Goal: Task Accomplishment & Management: Manage account settings

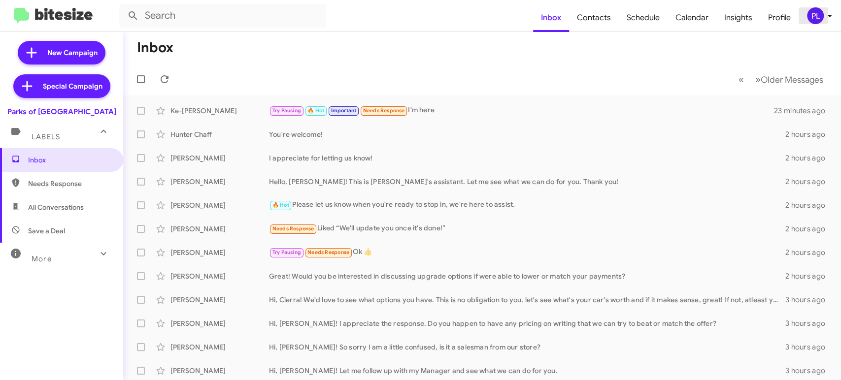
click at [817, 18] on div "PL" at bounding box center [815, 15] width 17 height 17
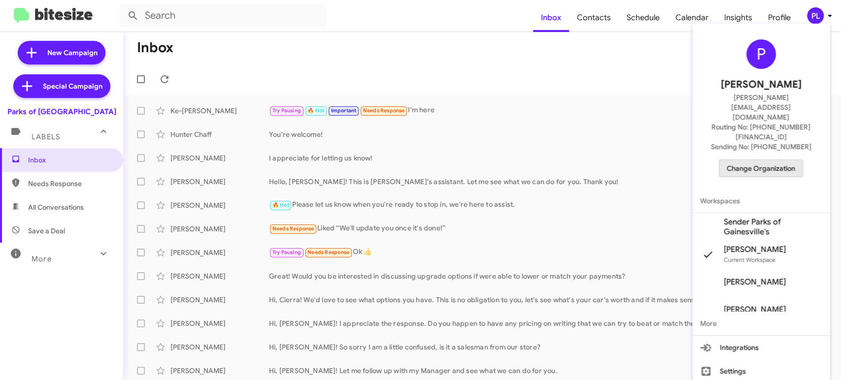
click at [778, 160] on span "Change Organization" at bounding box center [760, 168] width 68 height 17
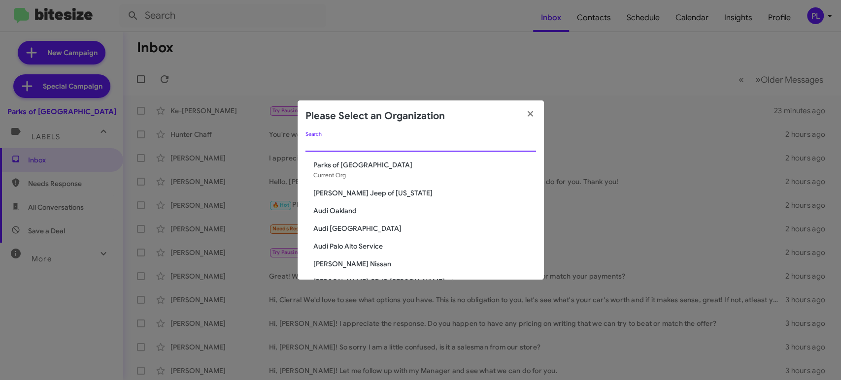
click at [344, 145] on input "Search" at bounding box center [420, 144] width 230 height 8
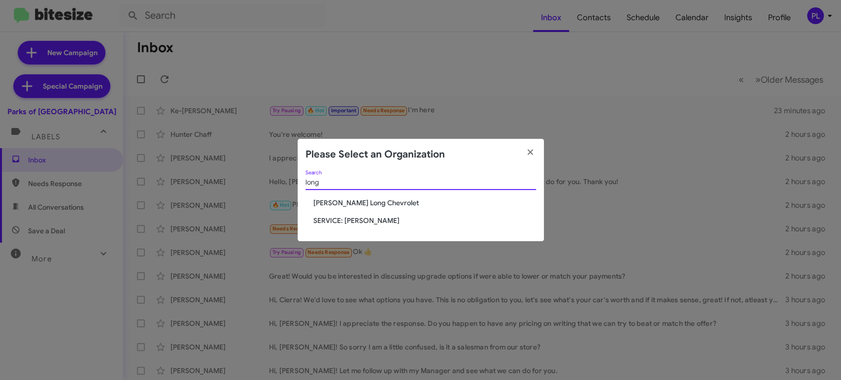
type input "long"
click at [333, 199] on span "[PERSON_NAME] Long Chevrolet" at bounding box center [424, 203] width 223 height 10
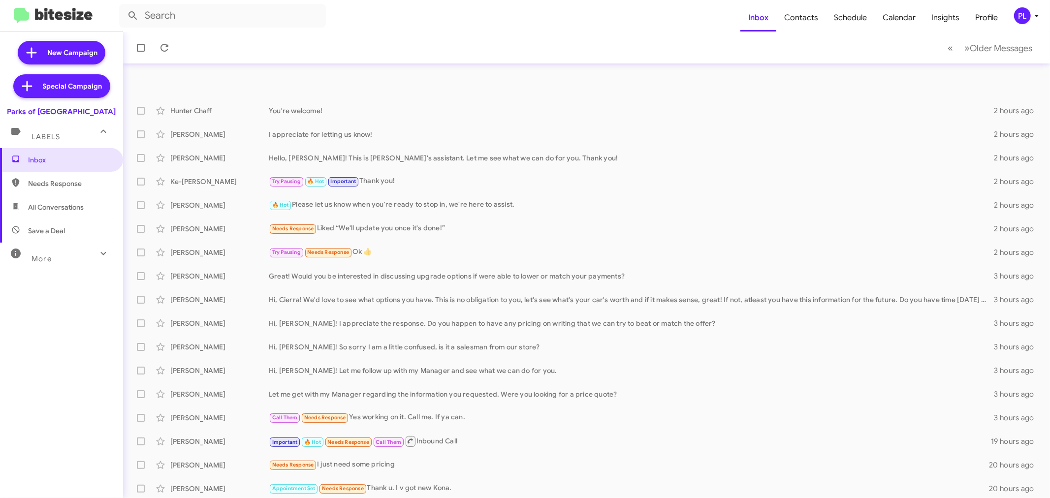
scroll to position [73, 0]
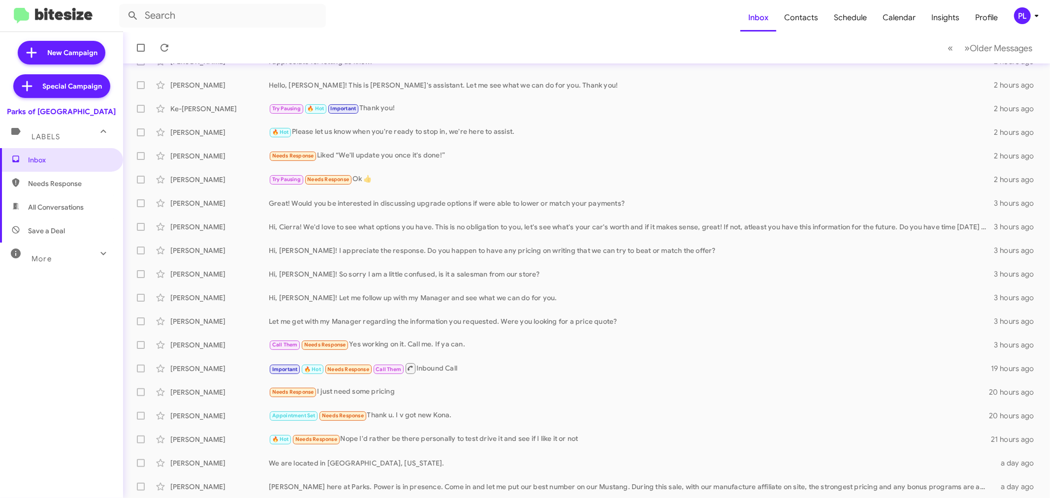
click at [1034, 17] on icon at bounding box center [1037, 16] width 12 height 12
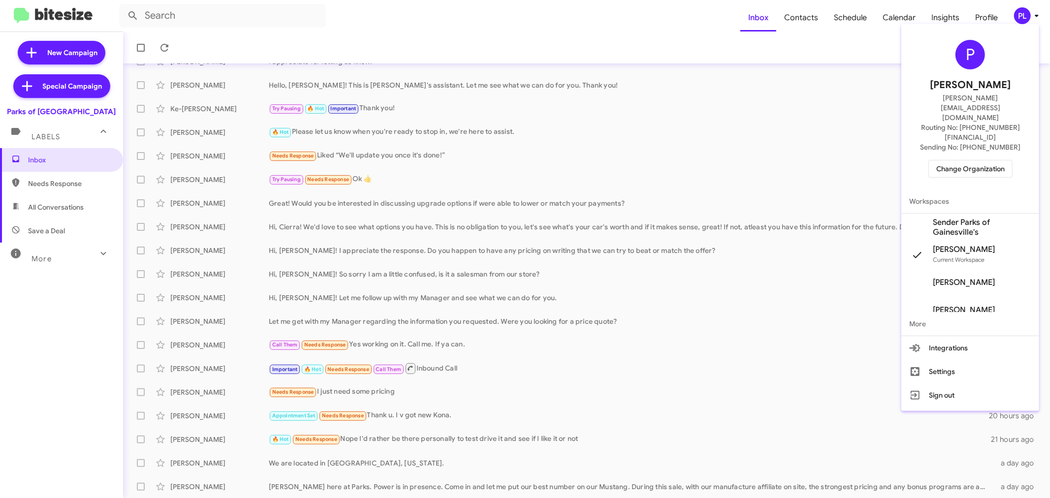
click at [971, 161] on span "Change Organization" at bounding box center [971, 169] width 68 height 17
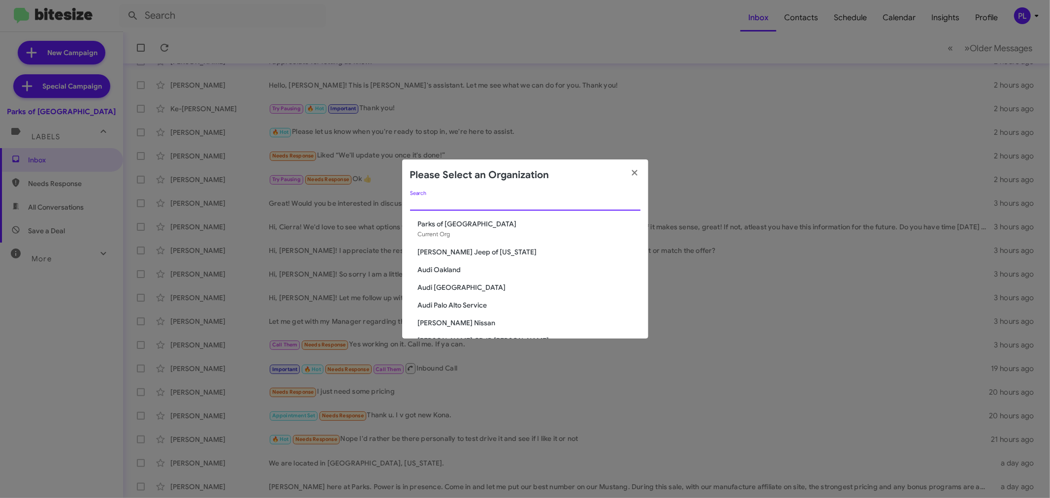
click at [572, 202] on input "Search" at bounding box center [525, 203] width 230 height 8
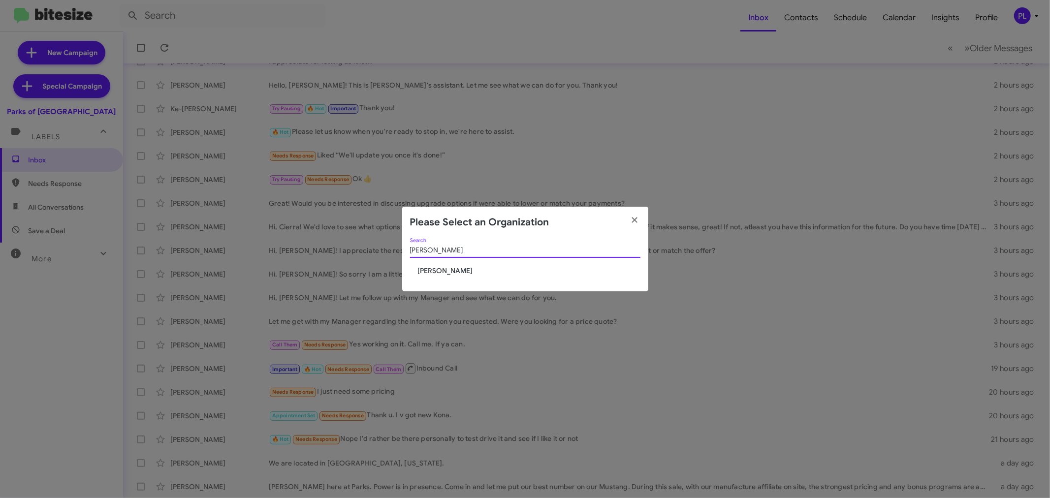
type input "[PERSON_NAME]"
click at [459, 272] on span "[PERSON_NAME]" at bounding box center [529, 271] width 223 height 10
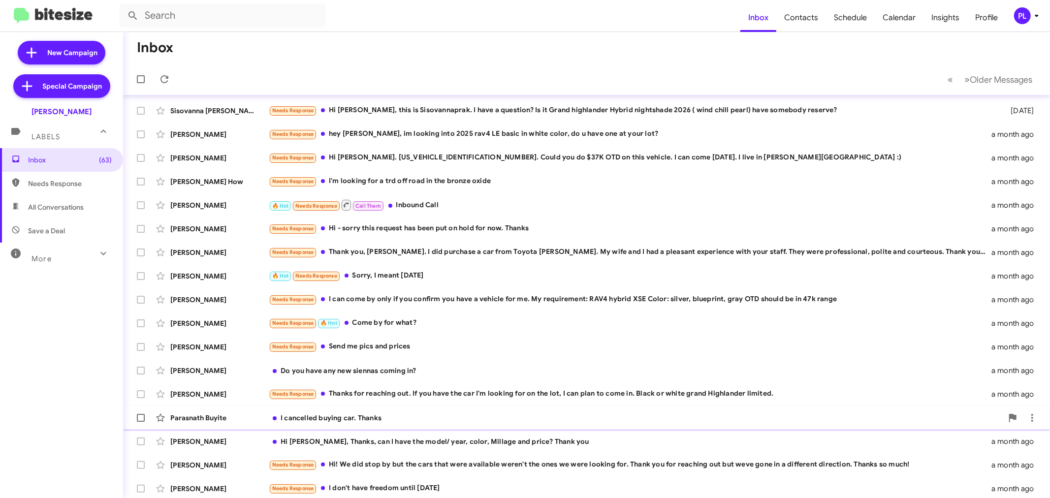
scroll to position [73, 0]
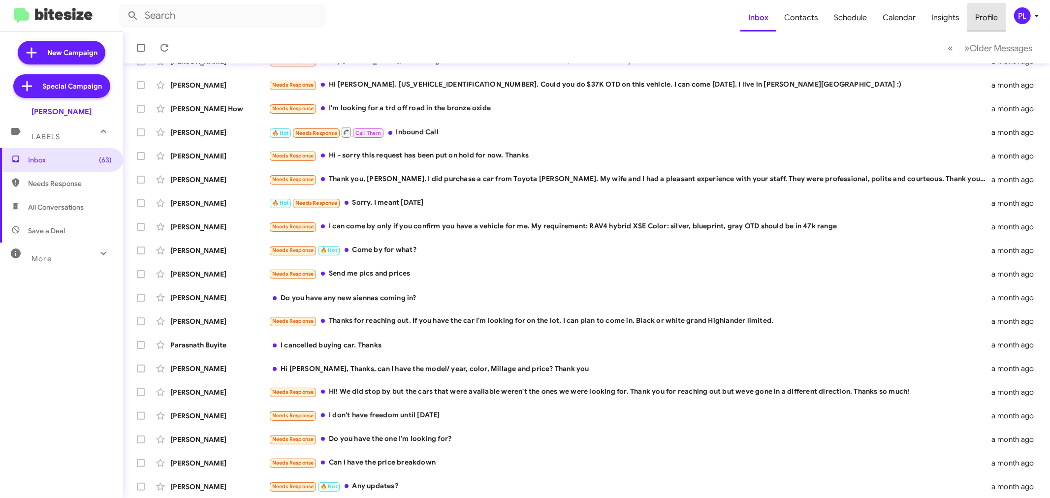
click at [997, 19] on span "Profile" at bounding box center [987, 17] width 38 height 29
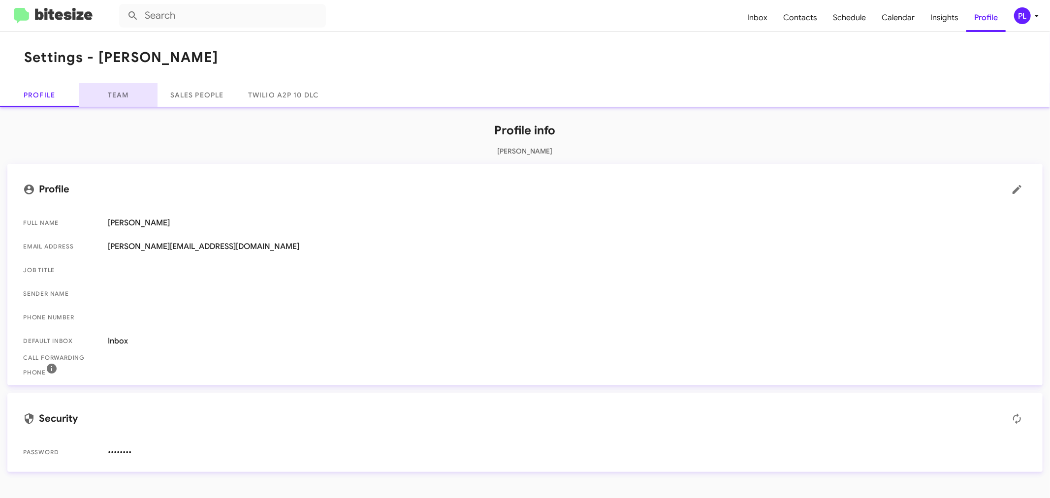
click at [126, 98] on link "Team" at bounding box center [118, 95] width 79 height 24
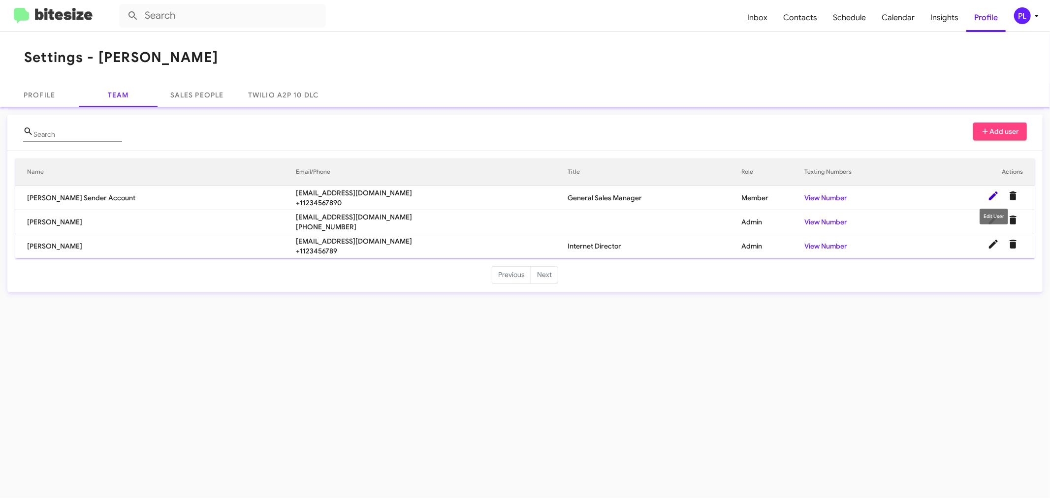
click at [990, 200] on icon at bounding box center [994, 196] width 12 height 12
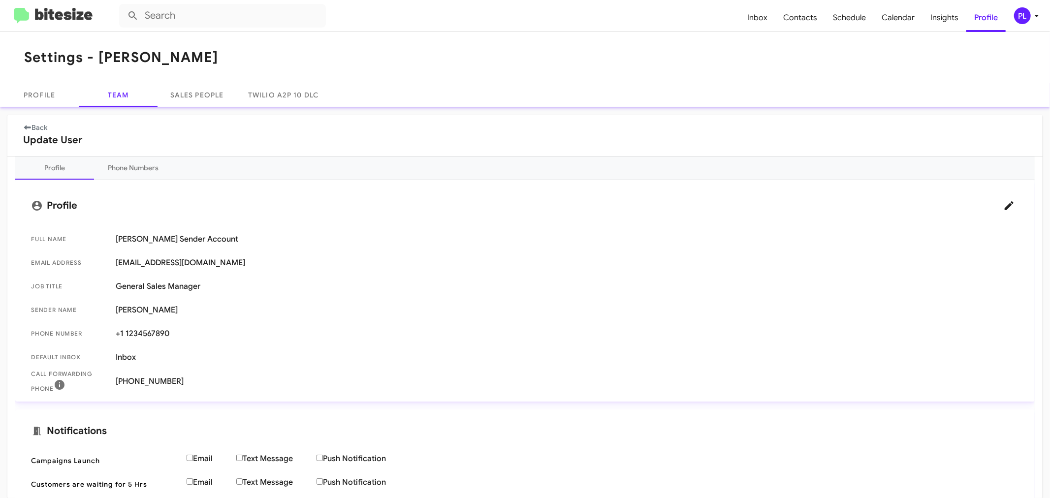
click at [34, 125] on link "Back" at bounding box center [35, 127] width 25 height 9
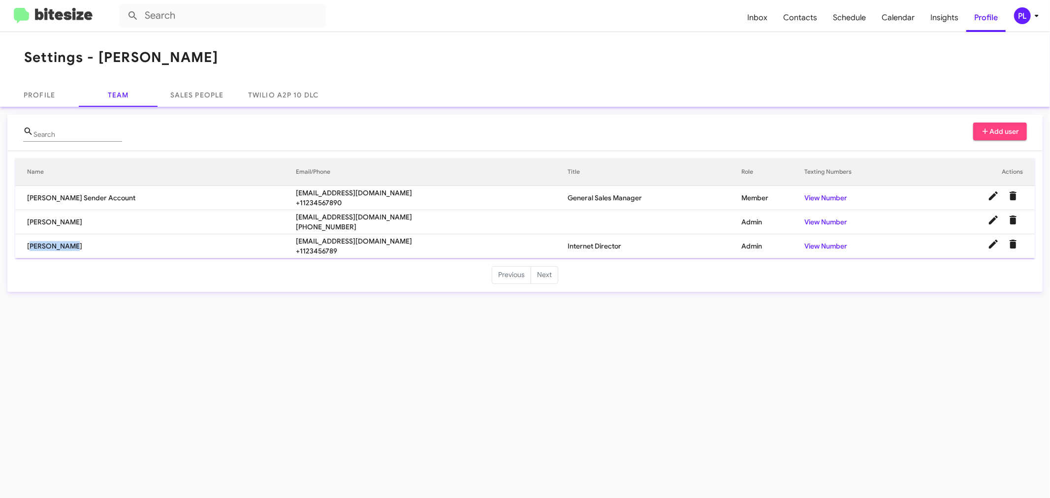
drag, startPoint x: 80, startPoint y: 246, endPoint x: 26, endPoint y: 246, distance: 54.7
click at [26, 246] on td "Wali Razaqi" at bounding box center [155, 246] width 281 height 24
copy td "Wali Razaqi"
click at [997, 197] on icon at bounding box center [994, 196] width 12 height 12
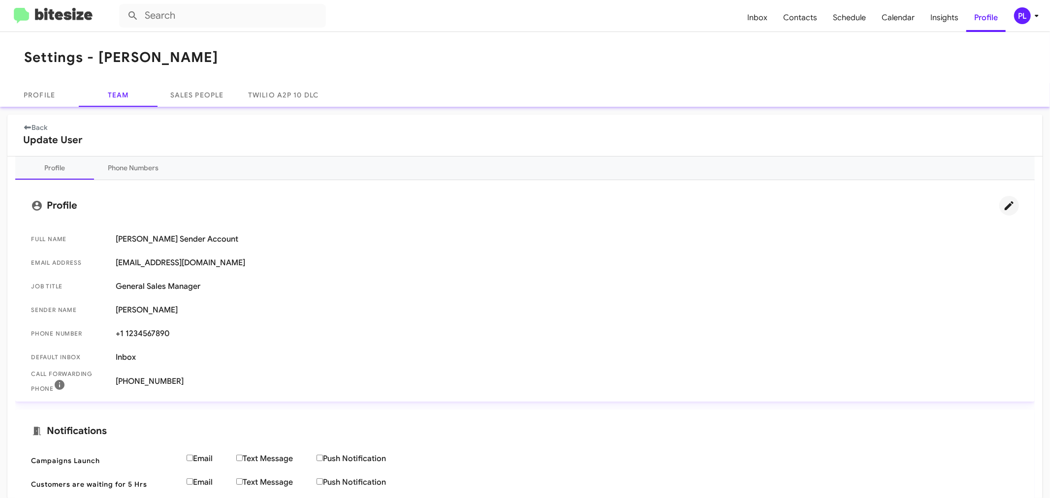
click at [1004, 202] on icon at bounding box center [1010, 206] width 12 height 12
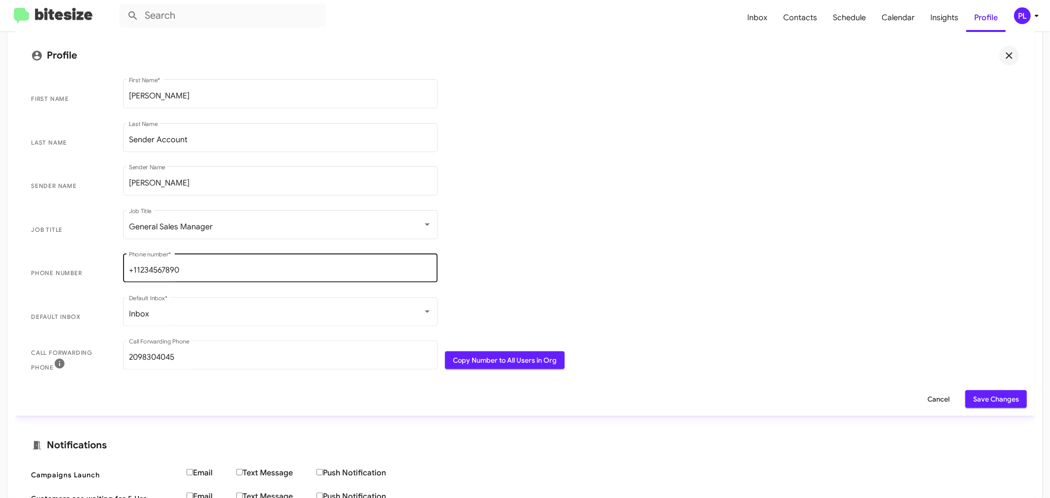
scroll to position [164, 0]
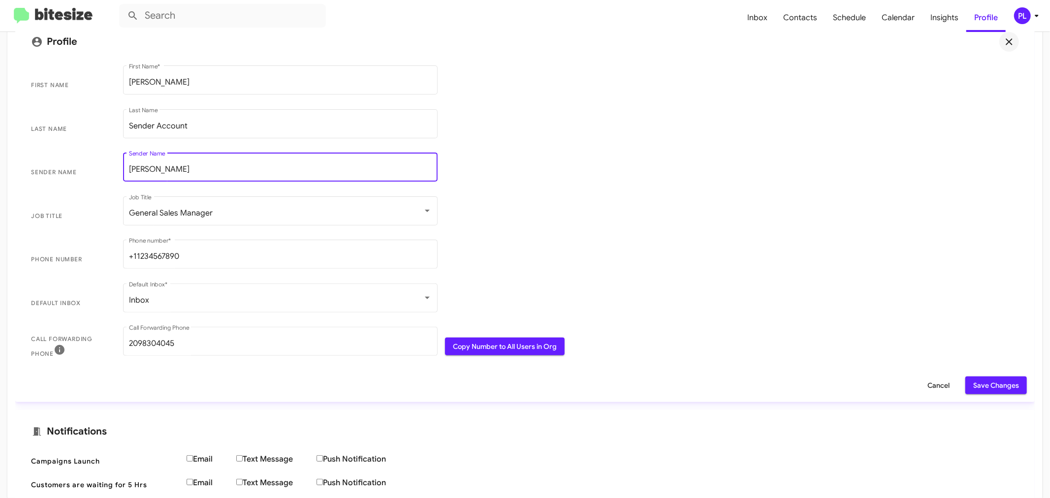
drag, startPoint x: 218, startPoint y: 172, endPoint x: 0, endPoint y: 161, distance: 218.0
click at [0, 161] on div "Back Update User Profile Phone Numbers Profile First Name Tracy Toyota First Na…" at bounding box center [525, 303] width 1050 height 721
paste input "Wali Razaqi"
type input "Wali Razaqi"
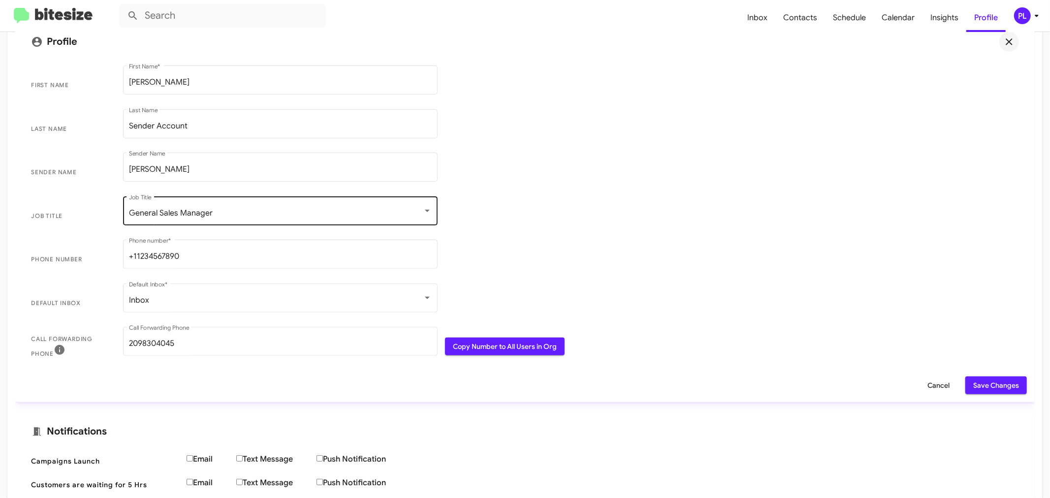
click at [309, 207] on div "General Sales Manager Job Title" at bounding box center [280, 210] width 303 height 31
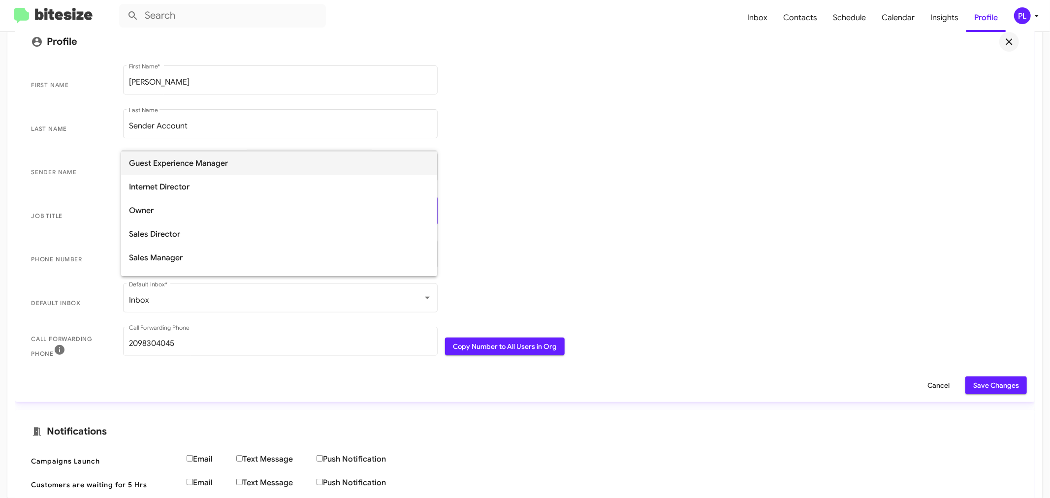
scroll to position [169, 0]
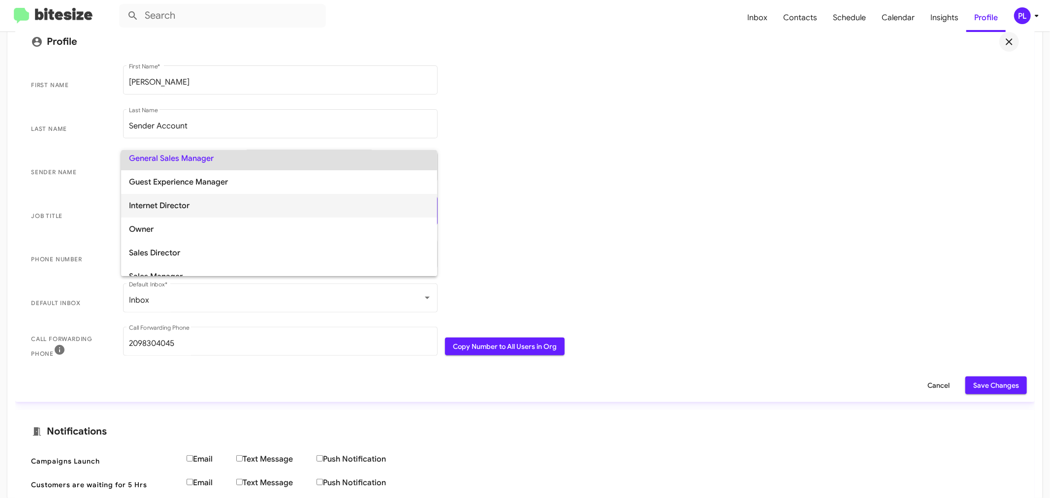
click at [174, 207] on span "Internet Director" at bounding box center [279, 206] width 300 height 24
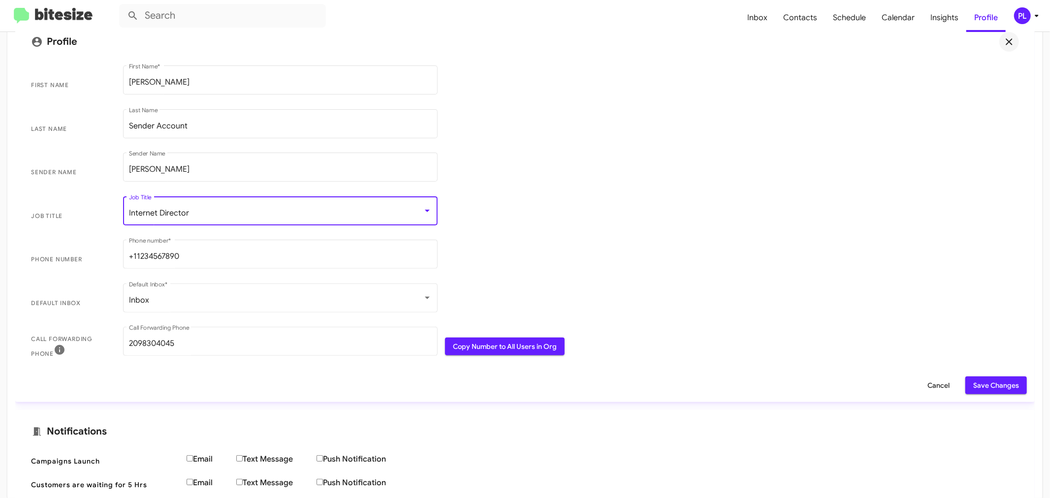
click at [586, 209] on span "Job Title Internet Director Job Title" at bounding box center [525, 217] width 1004 height 44
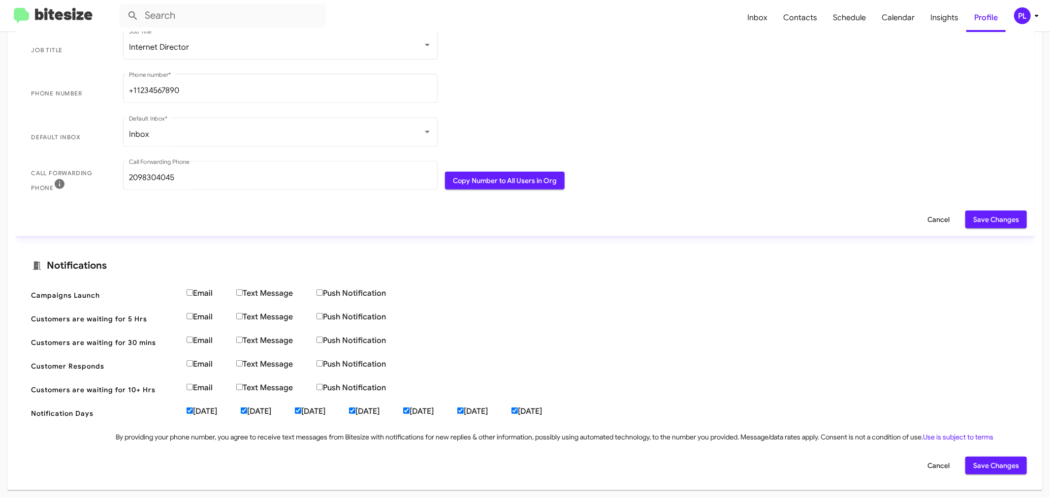
scroll to position [330, 0]
click at [189, 294] on input "Email" at bounding box center [190, 293] width 6 height 6
checkbox input "true"
click at [190, 322] on label "Email" at bounding box center [212, 317] width 50 height 10
click at [190, 320] on input "Email" at bounding box center [190, 316] width 6 height 6
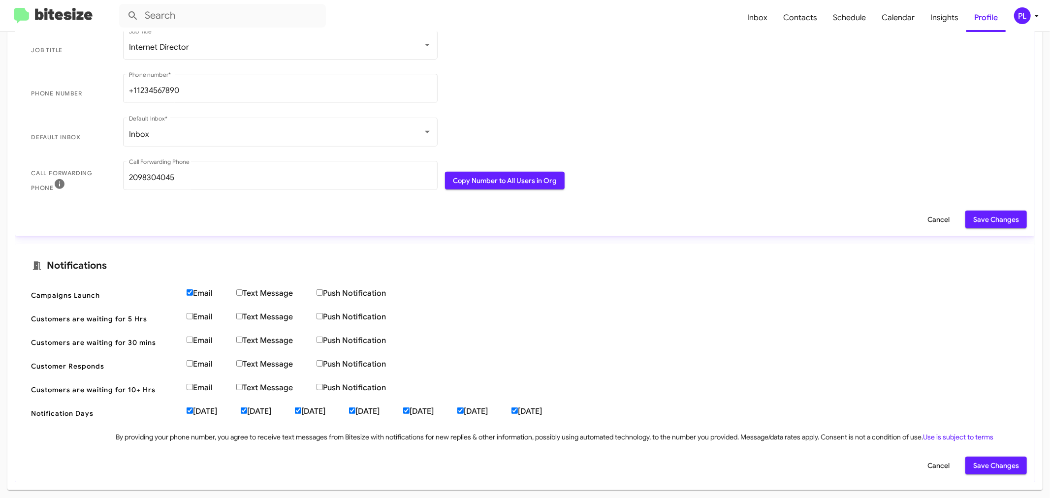
checkbox input "true"
click at [188, 341] on input "Email" at bounding box center [190, 340] width 6 height 6
checkbox input "true"
click at [188, 365] on input "Email" at bounding box center [190, 363] width 6 height 6
checkbox input "true"
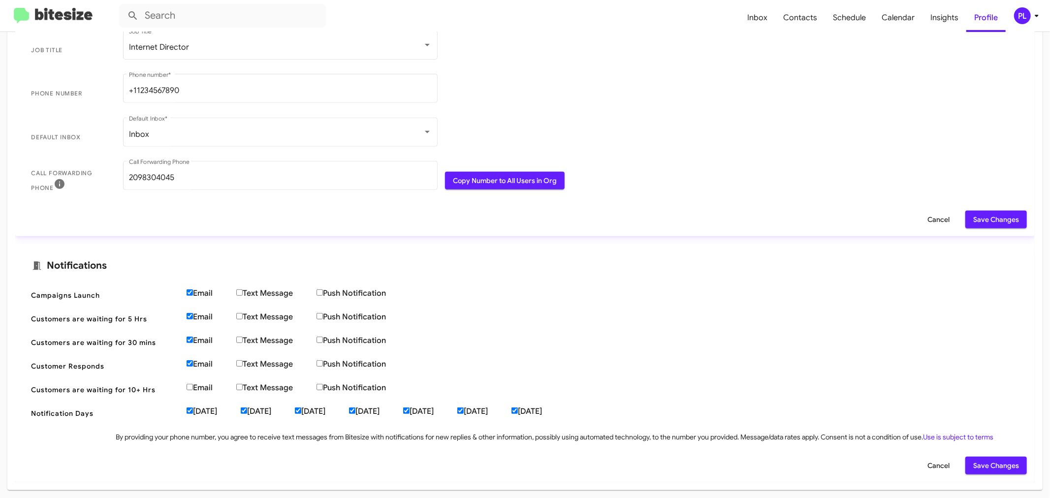
click at [190, 390] on input "Email" at bounding box center [190, 387] width 6 height 6
checkbox input "true"
click at [321, 294] on input "Push Notification" at bounding box center [320, 293] width 6 height 6
checkbox input "true"
click at [323, 318] on input "Push Notification" at bounding box center [320, 316] width 6 height 6
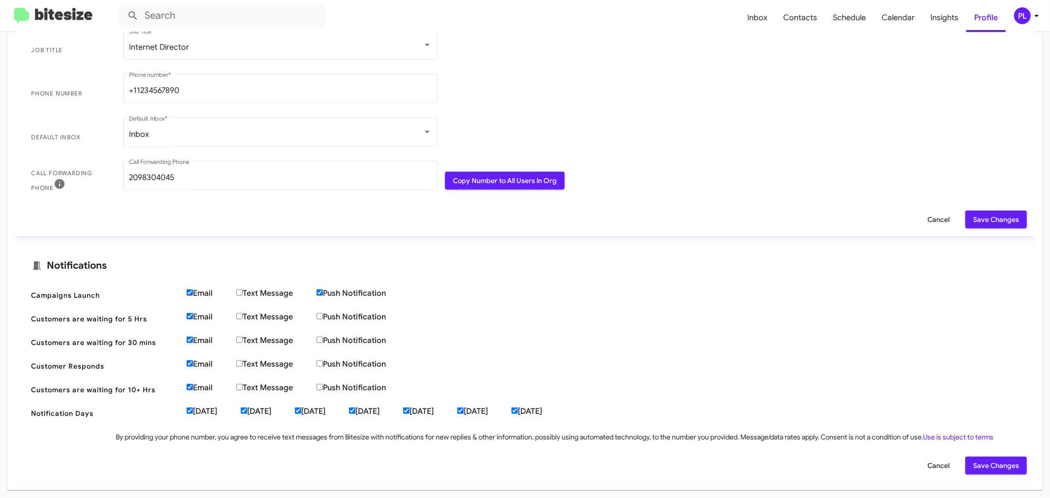
checkbox input "true"
click at [321, 343] on input "Push Notification" at bounding box center [320, 340] width 6 height 6
checkbox input "true"
click at [324, 368] on label "Push Notification" at bounding box center [363, 364] width 93 height 10
click at [323, 367] on input "Push Notification" at bounding box center [320, 363] width 6 height 6
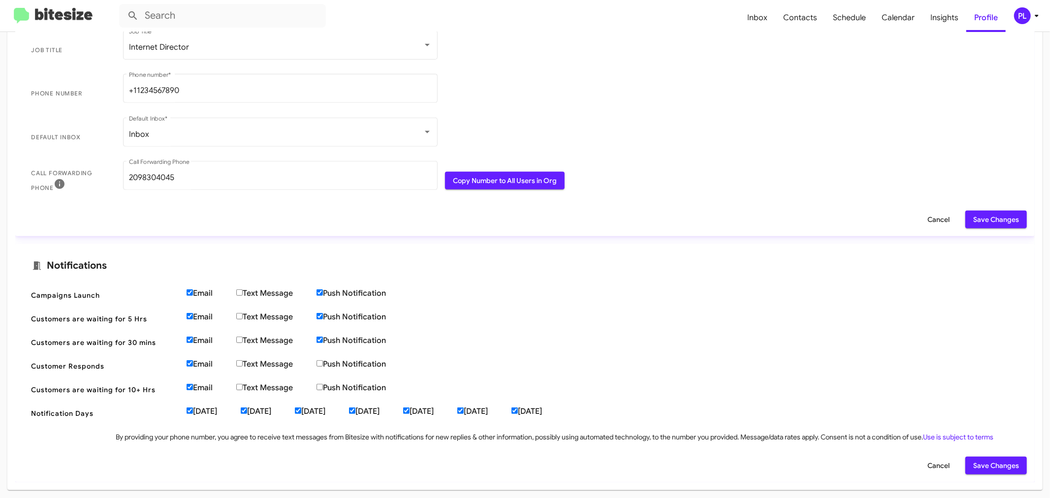
checkbox input "true"
click at [322, 387] on input "Push Notification" at bounding box center [320, 387] width 6 height 6
checkbox input "true"
click at [238, 289] on label "Text Message" at bounding box center [276, 294] width 80 height 10
click at [238, 290] on input "Text Message" at bounding box center [239, 293] width 6 height 6
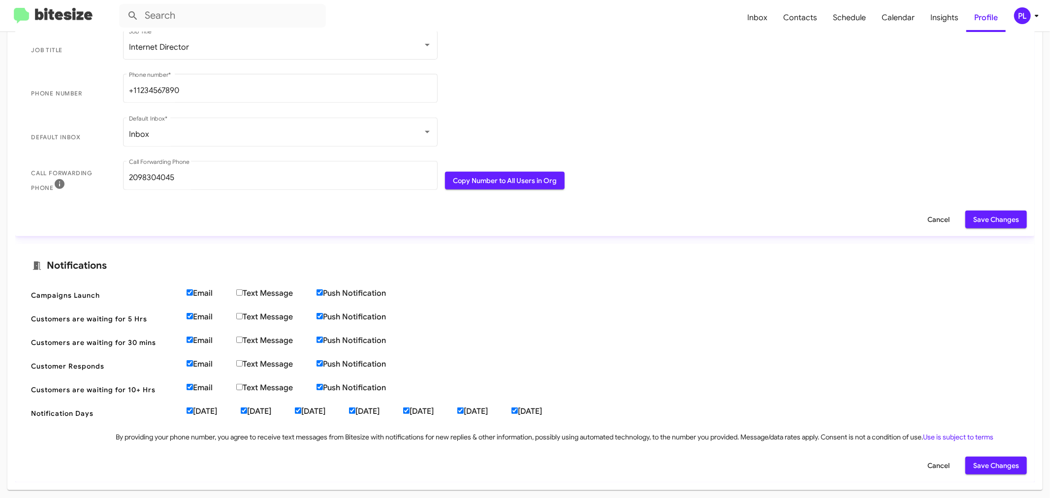
checkbox input "true"
click at [241, 318] on input "Text Message" at bounding box center [239, 316] width 6 height 6
checkbox input "true"
click at [243, 338] on input "Text Message" at bounding box center [239, 340] width 6 height 6
checkbox input "true"
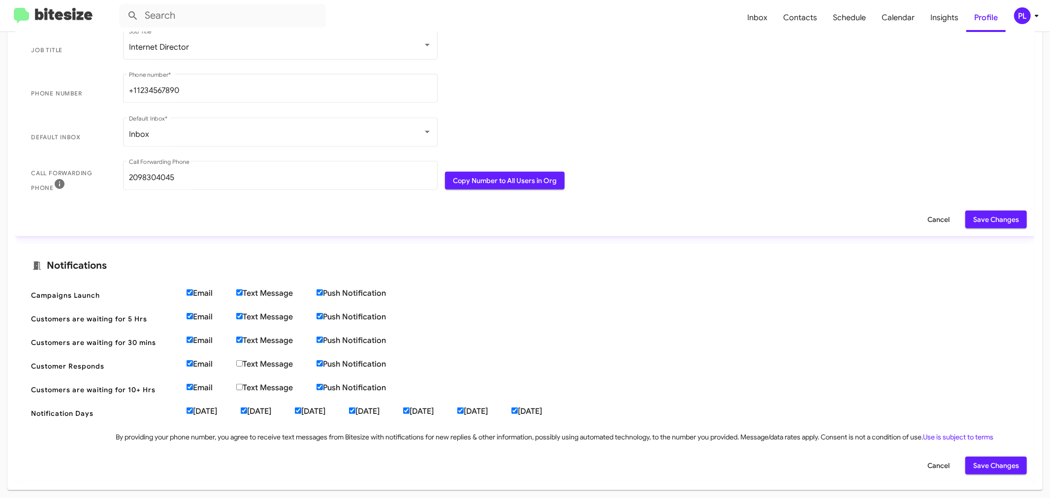
click at [241, 362] on input "Text Message" at bounding box center [239, 363] width 6 height 6
checkbox input "true"
click at [241, 386] on input "Text Message" at bounding box center [239, 387] width 6 height 6
checkbox input "true"
click at [992, 463] on span "Save Changes" at bounding box center [997, 466] width 46 height 18
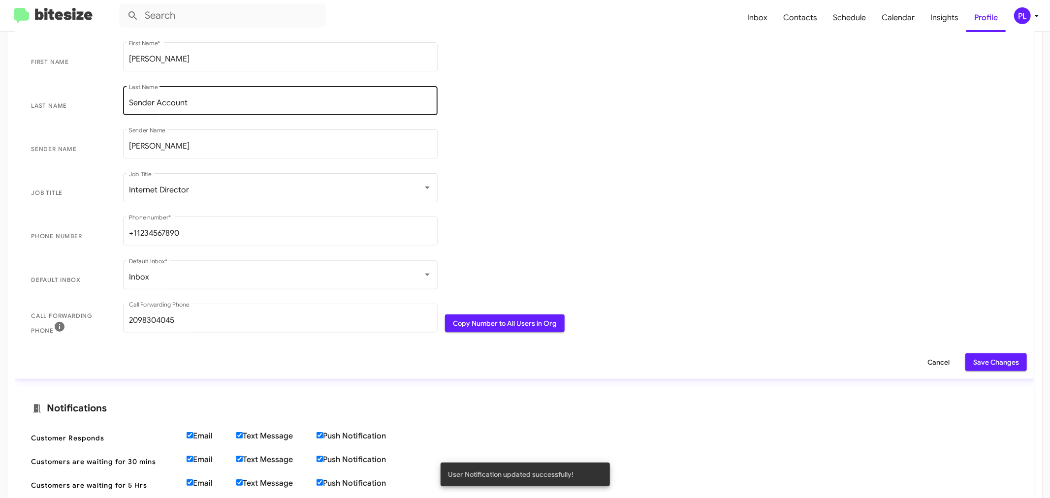
scroll to position [0, 0]
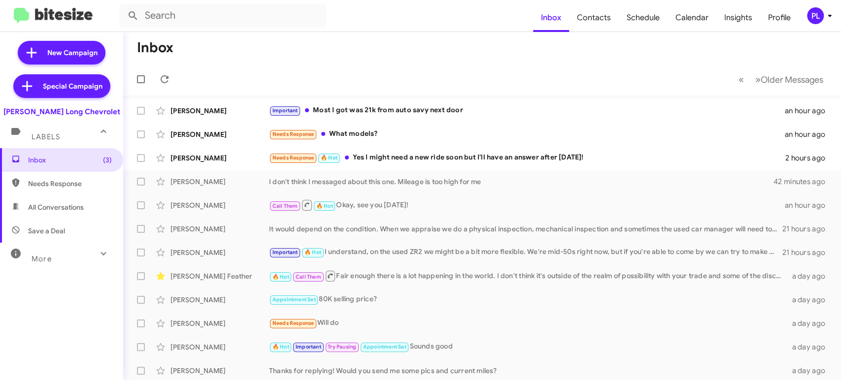
click at [819, 15] on div "PL" at bounding box center [815, 15] width 17 height 17
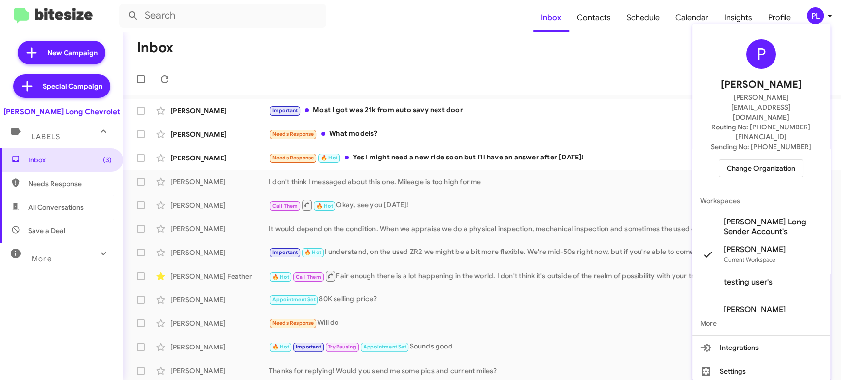
click at [742, 129] on div "P [PERSON_NAME] [PERSON_NAME][EMAIL_ADDRESS][DOMAIN_NAME] Routing No: [PHONE_NU…" at bounding box center [761, 109] width 138 height 162
click at [741, 160] on span "Change Organization" at bounding box center [760, 168] width 68 height 17
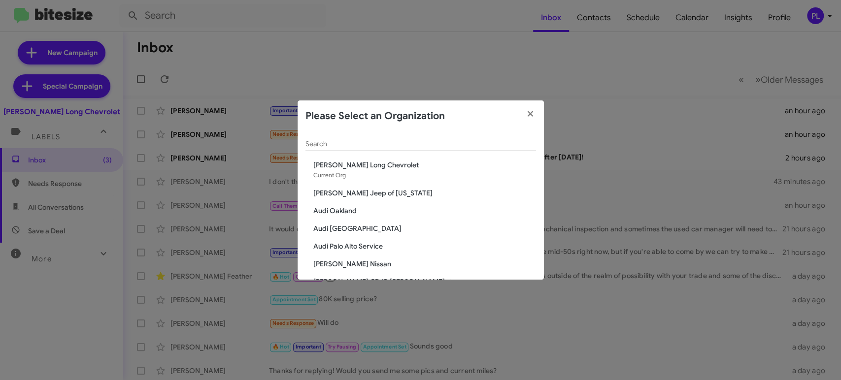
click at [433, 139] on div "Search" at bounding box center [420, 141] width 230 height 19
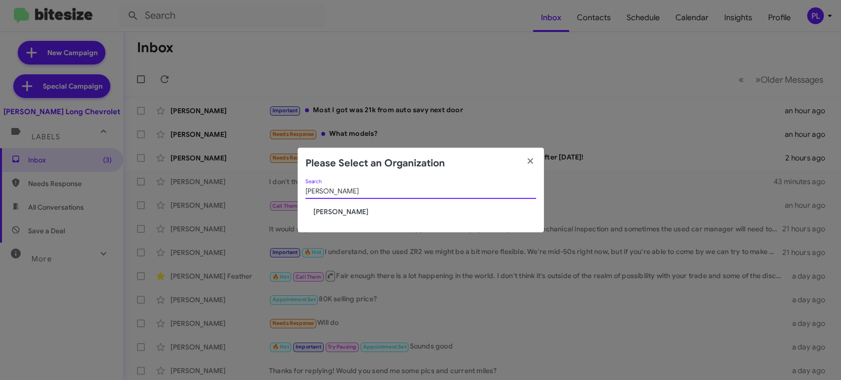
type input "tracy"
click at [335, 211] on span "[PERSON_NAME]" at bounding box center [424, 212] width 223 height 10
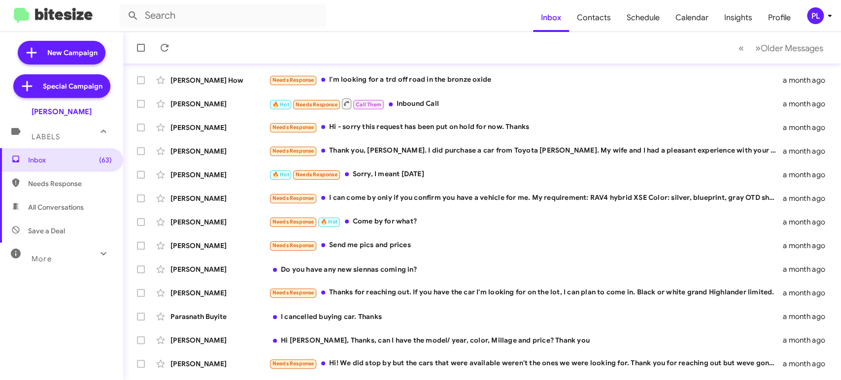
scroll to position [191, 0]
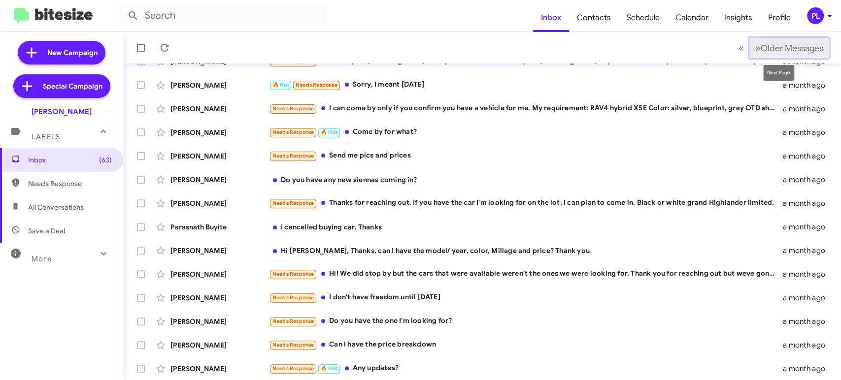
click at [788, 43] on span "Older Messages" at bounding box center [791, 48] width 63 height 11
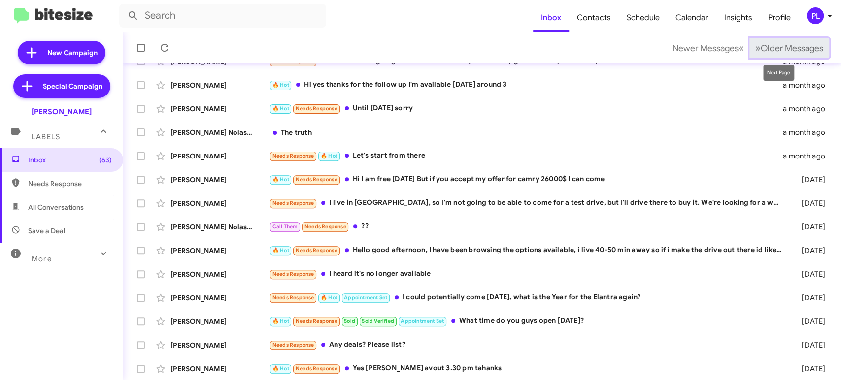
click at [789, 43] on span "Older Messages" at bounding box center [791, 48] width 63 height 11
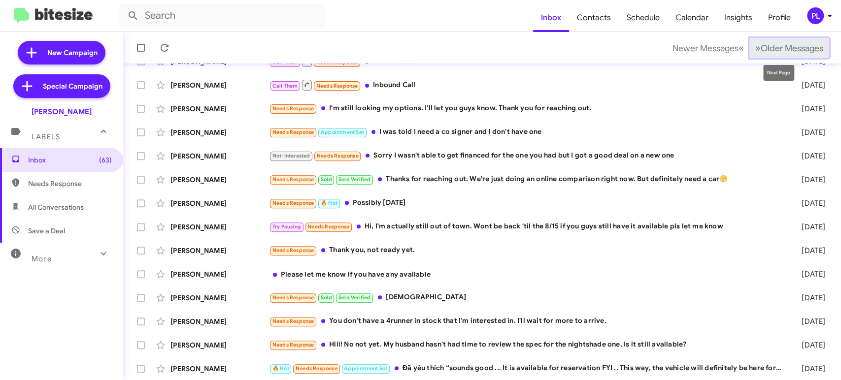
click at [784, 50] on span "Older Messages" at bounding box center [791, 48] width 63 height 11
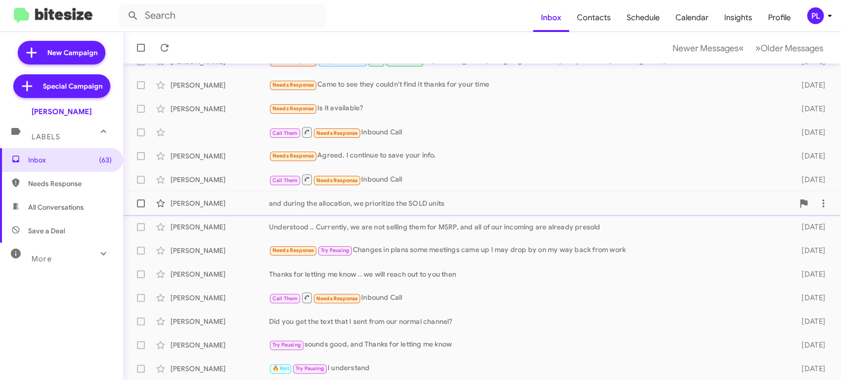
click at [366, 200] on div "and during the allocation, we prioritize the SOLD units" at bounding box center [531, 203] width 524 height 10
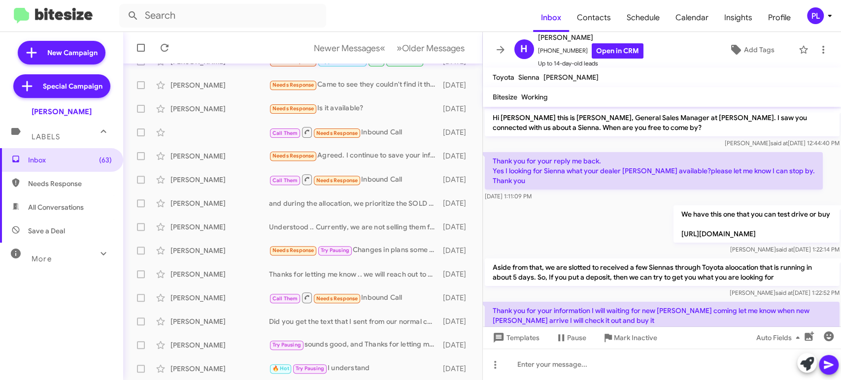
click at [829, 15] on icon at bounding box center [828, 16] width 3 height 2
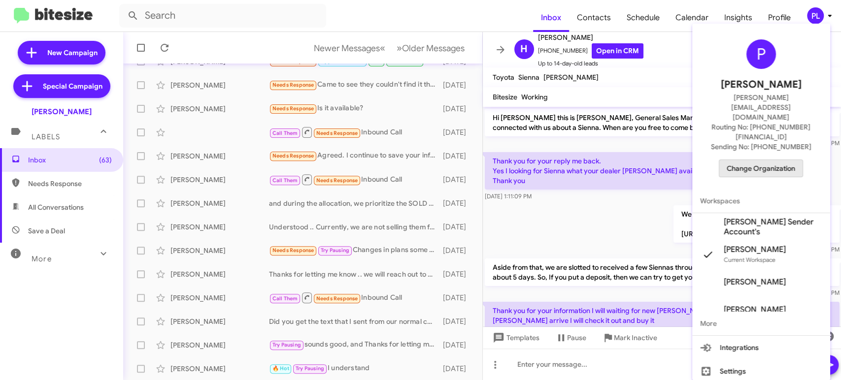
click at [767, 160] on span "Change Organization" at bounding box center [760, 168] width 68 height 17
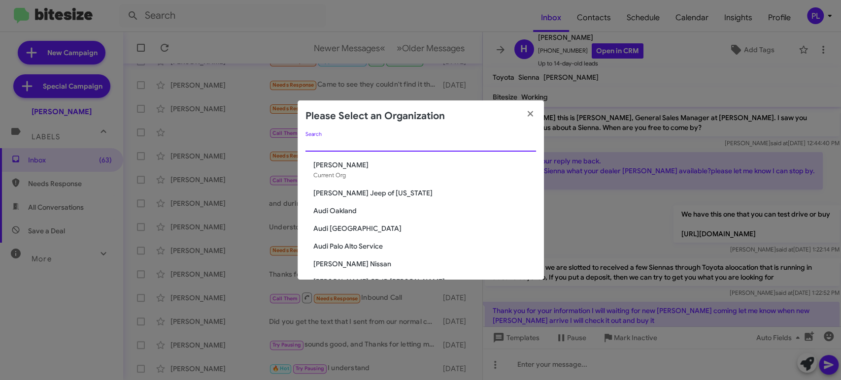
click at [388, 143] on input "Search" at bounding box center [420, 144] width 230 height 8
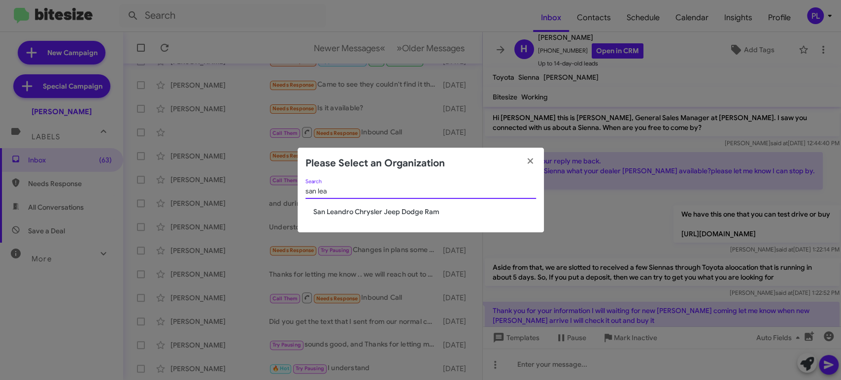
type input "san lea"
click at [390, 212] on span "San Leandro Chrysler Jeep Dodge Ram" at bounding box center [424, 212] width 223 height 10
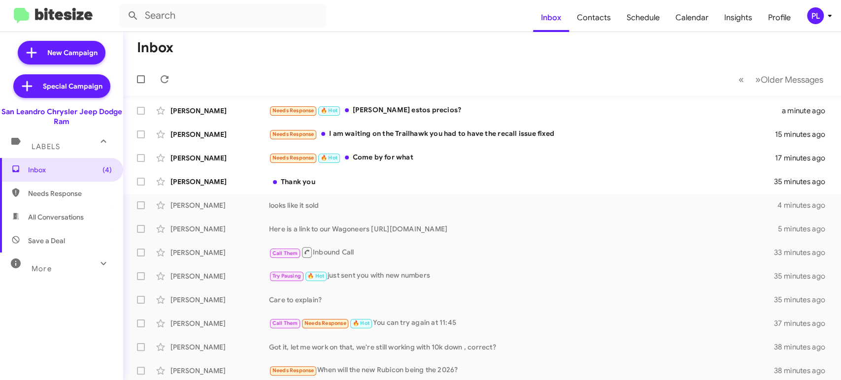
click at [830, 15] on icon at bounding box center [828, 16] width 3 height 2
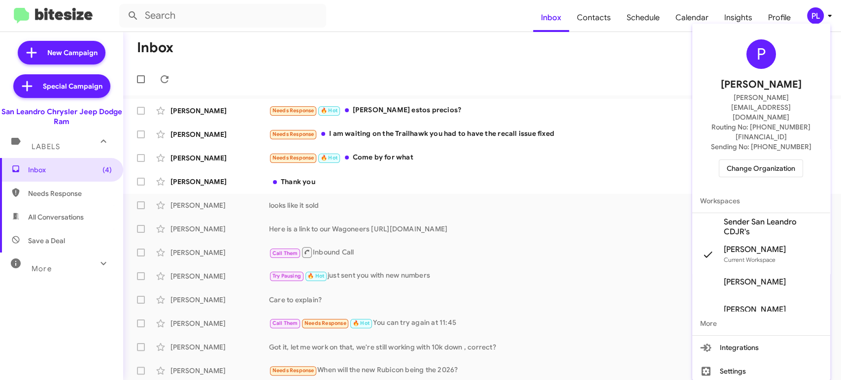
click at [779, 14] on div at bounding box center [420, 190] width 841 height 380
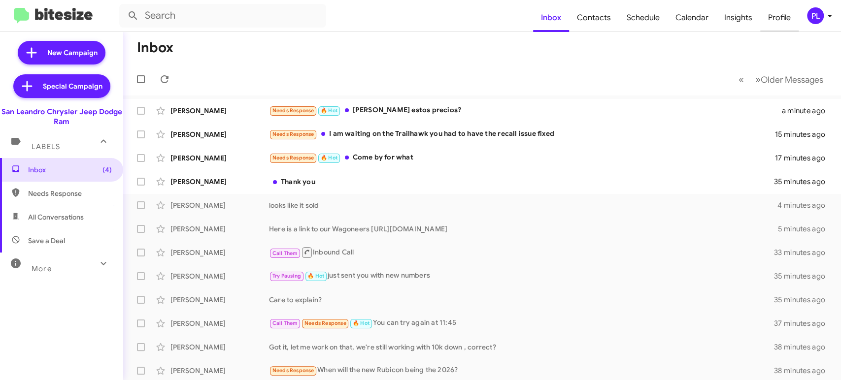
click at [779, 21] on span "Profile" at bounding box center [779, 17] width 38 height 29
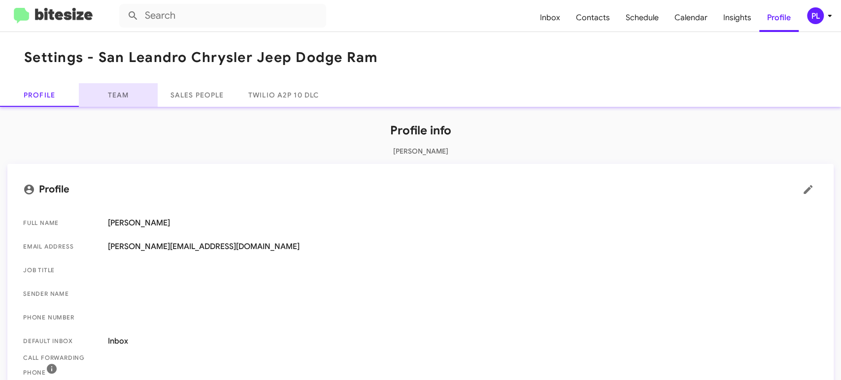
click at [118, 92] on link "Team" at bounding box center [118, 95] width 79 height 24
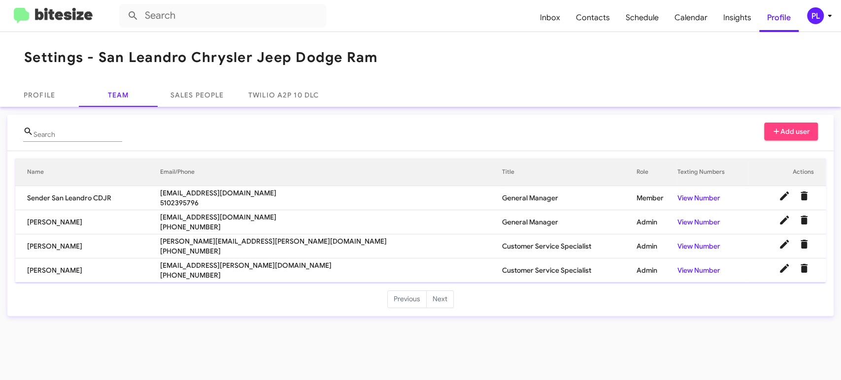
click at [789, 127] on span "Add user" at bounding box center [791, 132] width 38 height 18
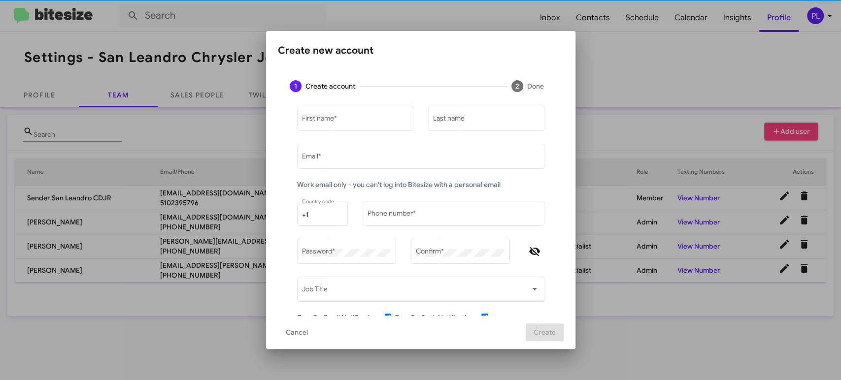
type input "[PERSON_NAME][EMAIL_ADDRESS][DOMAIN_NAME]"
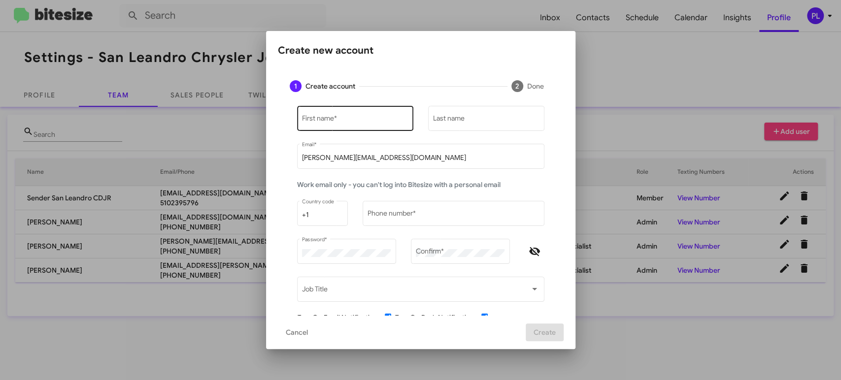
click at [327, 120] on input "First name *" at bounding box center [355, 120] width 106 height 8
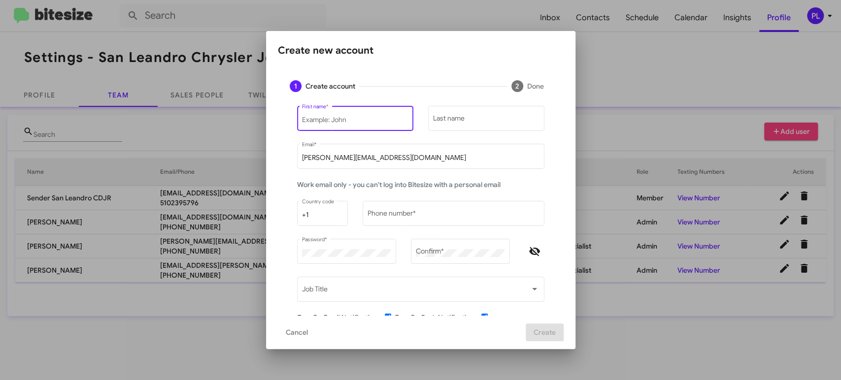
paste input "Ramin"
type input "Ramin"
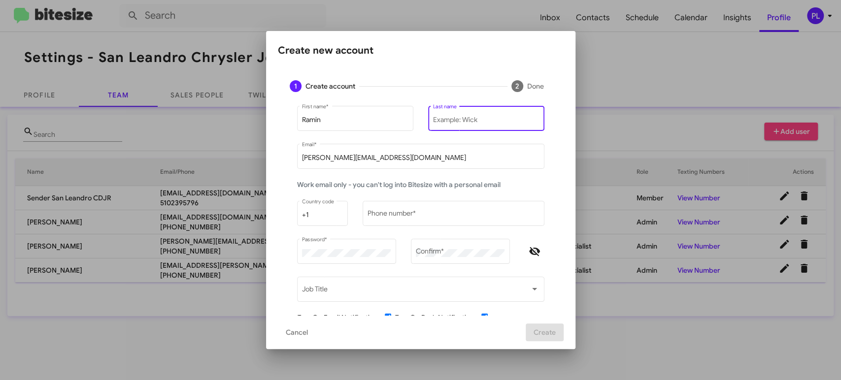
click at [465, 117] on input "Last name" at bounding box center [486, 120] width 106 height 8
paste input "Bateni"
type input "Bateni"
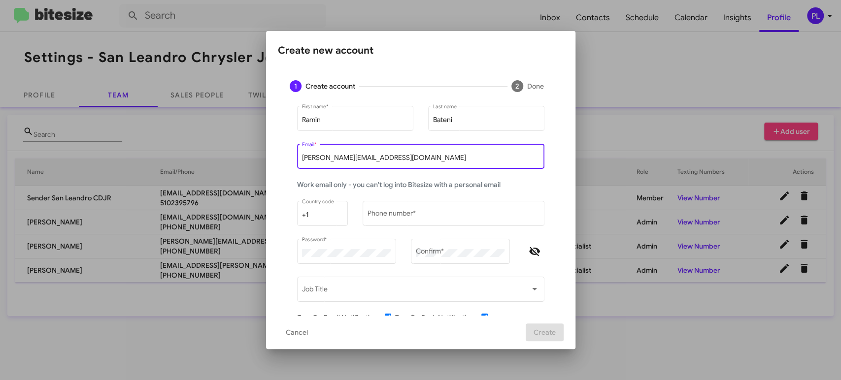
drag, startPoint x: 404, startPoint y: 157, endPoint x: 123, endPoint y: 143, distance: 281.0
click at [123, 143] on div "Create new account 1 Create account 2 Done [PERSON_NAME] First name * [PERSON_N…" at bounding box center [420, 190] width 841 height 380
paste input "[EMAIL_ADDRESS][DOMAIN_NAME]"
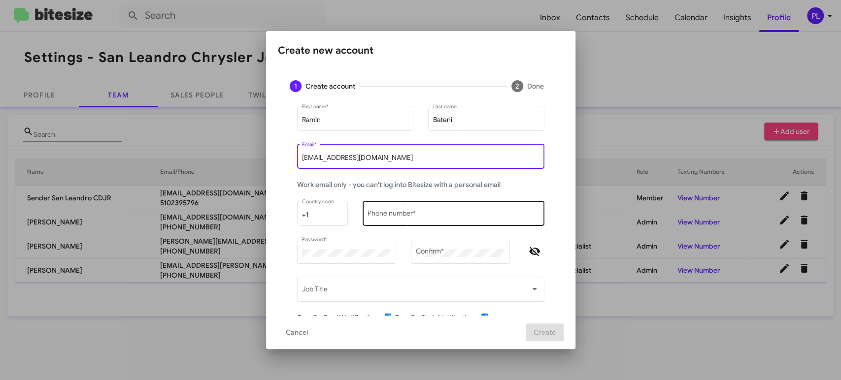
type input "[EMAIL_ADDRESS][DOMAIN_NAME]"
click at [431, 217] on input "Phone number *" at bounding box center [452, 215] width 171 height 8
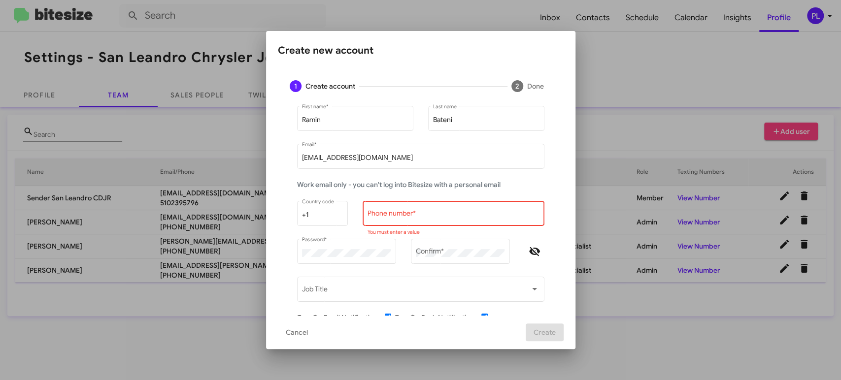
click at [411, 215] on input "Phone number *" at bounding box center [452, 215] width 171 height 8
paste input "[PHONE_NUMBER]"
click at [377, 216] on input "[PHONE_NUMBER]" at bounding box center [452, 215] width 171 height 8
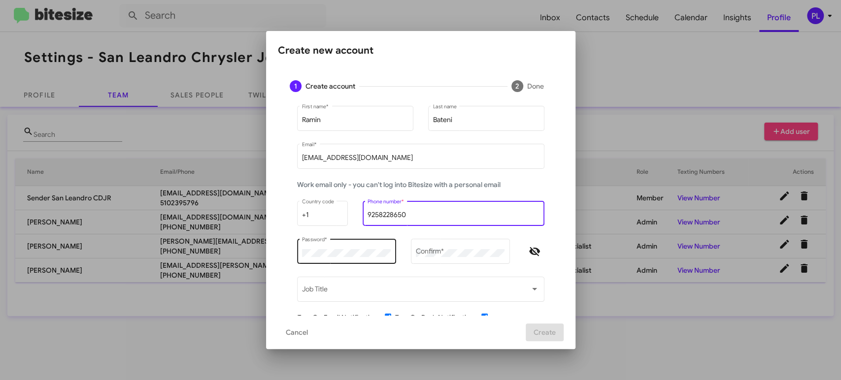
type input "9258228650"
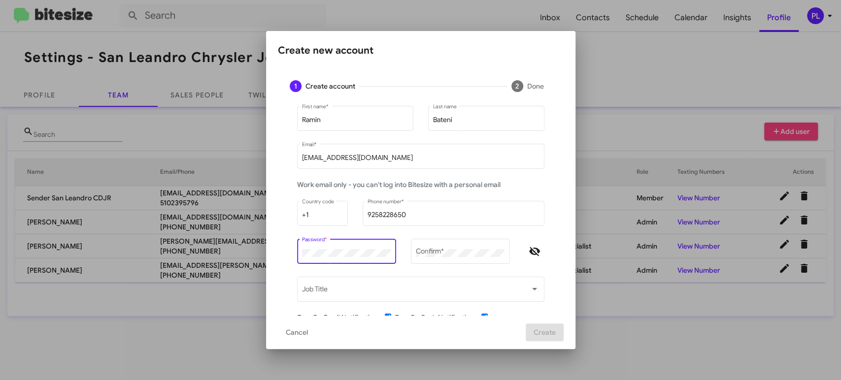
click at [238, 255] on div "Create new account 1 Create account 2 Done [PERSON_NAME] First name * [PERSON_N…" at bounding box center [420, 190] width 841 height 380
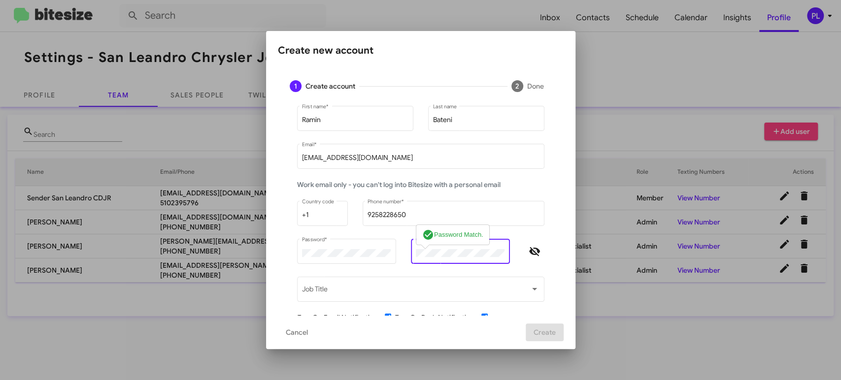
click at [540, 187] on div "Work email only - you can't log into Bitesize with a personal email" at bounding box center [421, 189] width 262 height 19
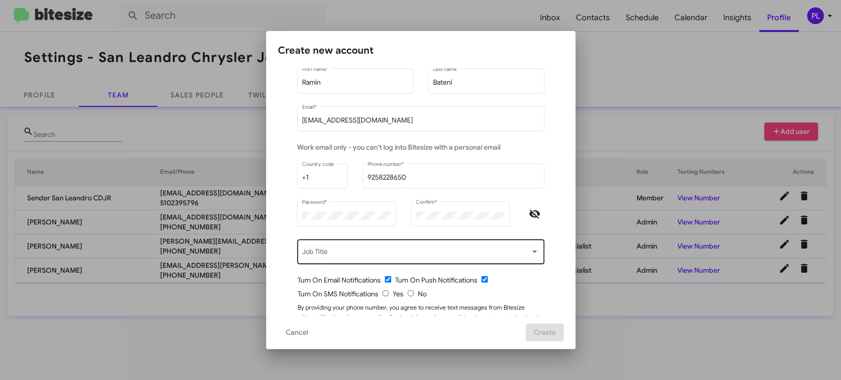
scroll to position [77, 0]
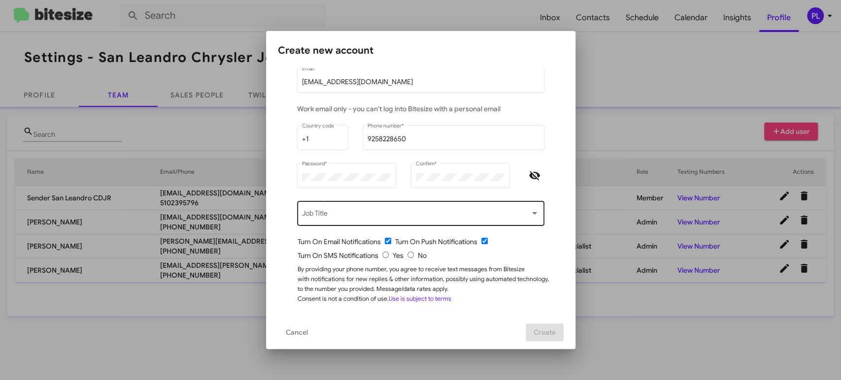
click at [414, 216] on span at bounding box center [416, 215] width 228 height 8
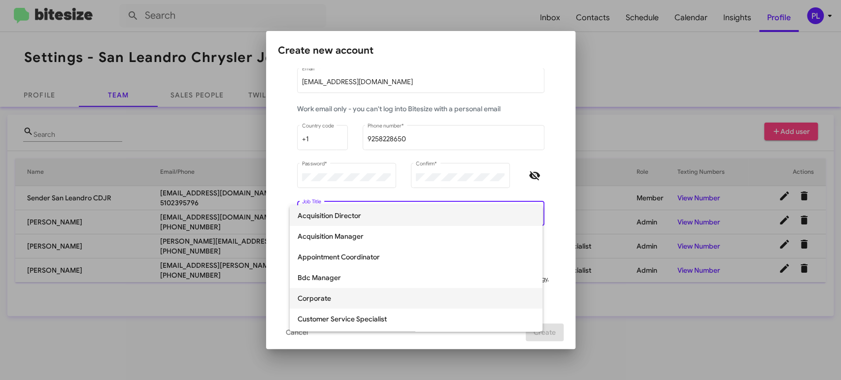
scroll to position [55, 0]
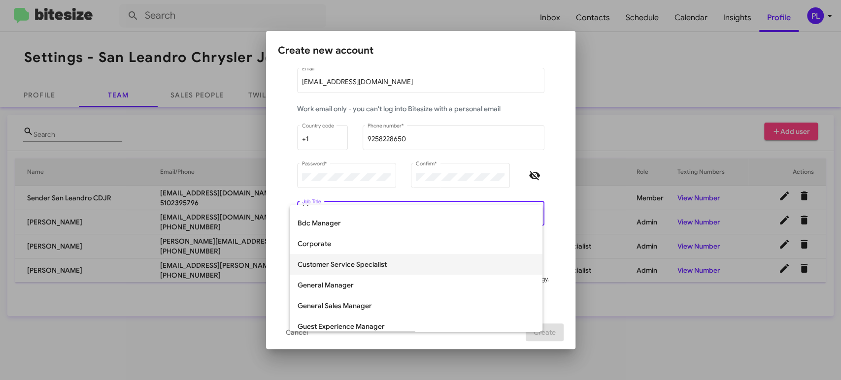
click at [356, 267] on span "Customer Service Specialist" at bounding box center [415, 264] width 237 height 21
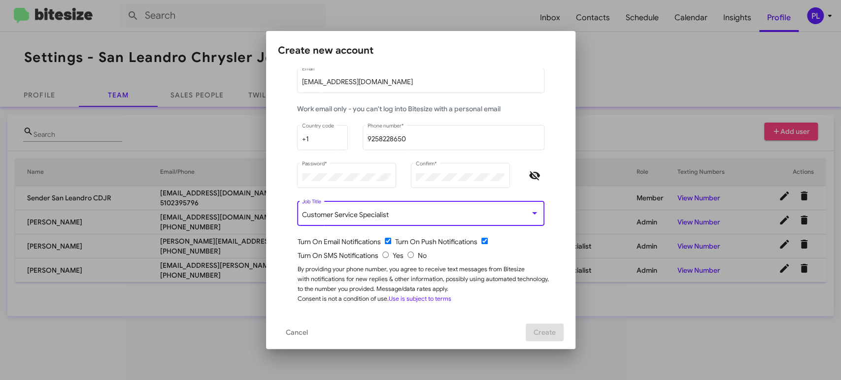
click at [382, 254] on input "radio" at bounding box center [385, 255] width 6 height 6
radio input "true"
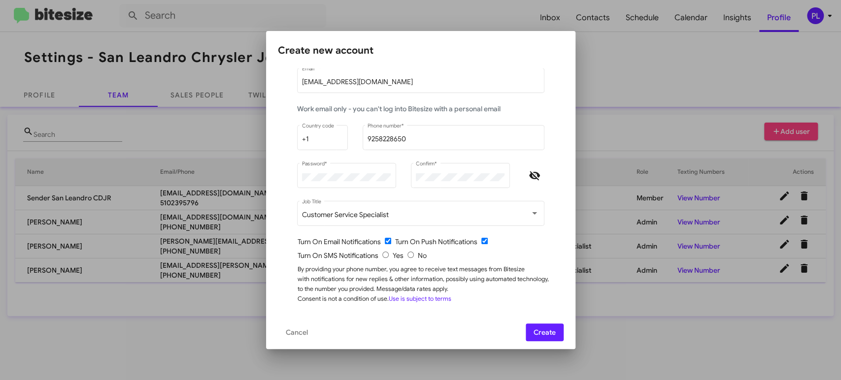
click at [555, 333] on span "Create" at bounding box center [544, 333] width 22 height 18
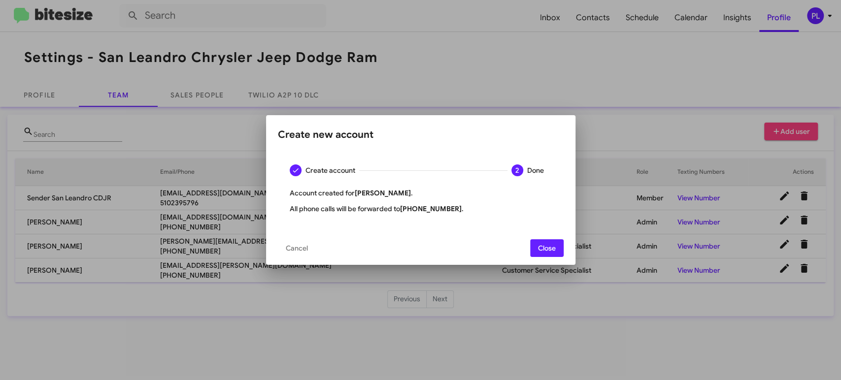
click at [557, 247] on button "Close" at bounding box center [546, 248] width 33 height 18
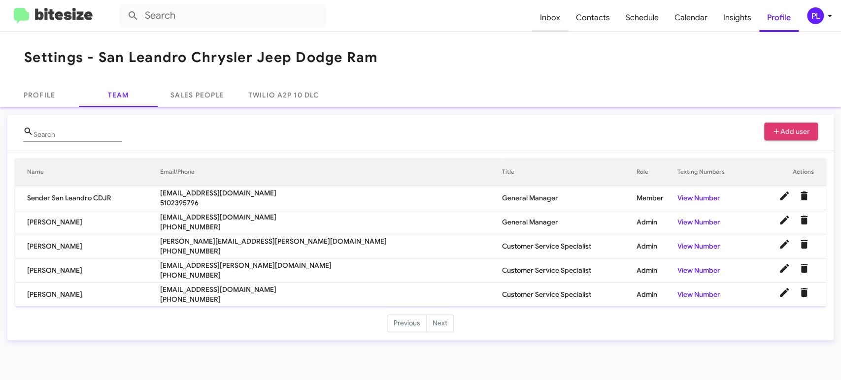
click at [555, 21] on span "Inbox" at bounding box center [550, 17] width 36 height 29
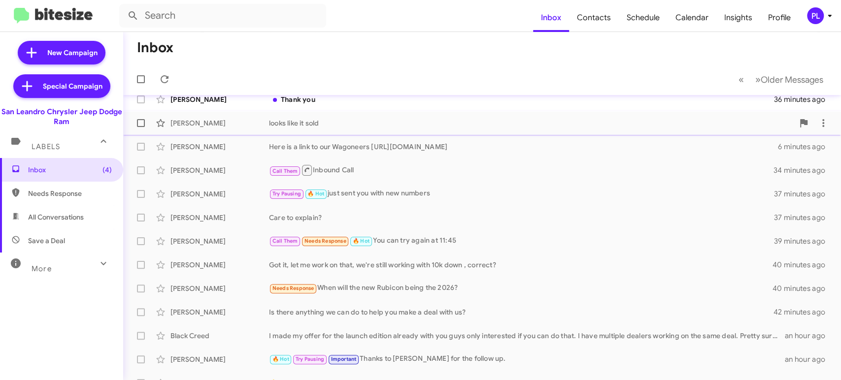
scroll to position [82, 0]
click at [414, 269] on div "Got it, let me work on that, we're still working with 10k down , correct?" at bounding box center [531, 266] width 524 height 10
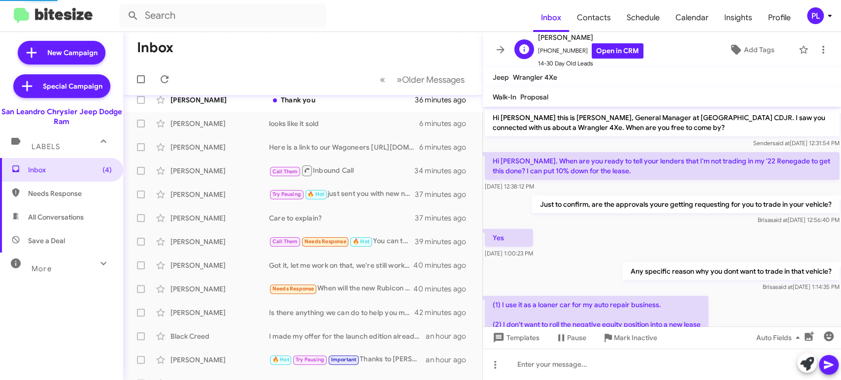
scroll to position [71, 0]
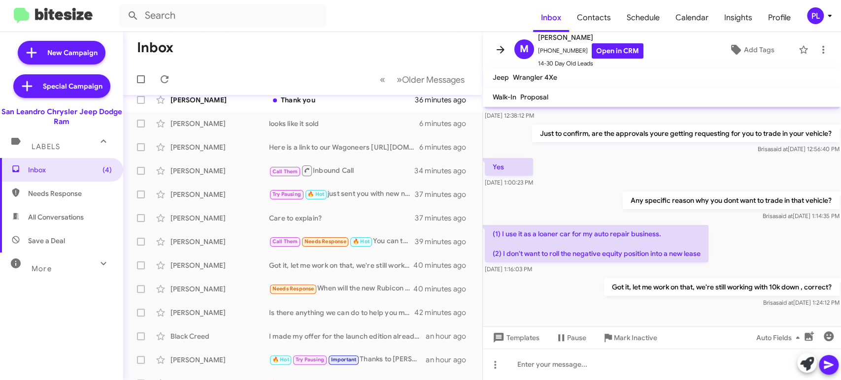
click at [494, 51] on icon at bounding box center [500, 50] width 12 height 12
